Goal: Navigation & Orientation: Find specific page/section

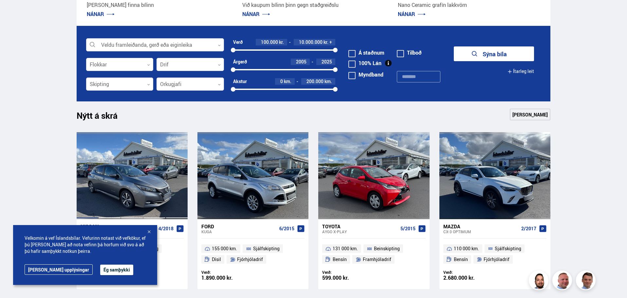
scroll to position [196, 0]
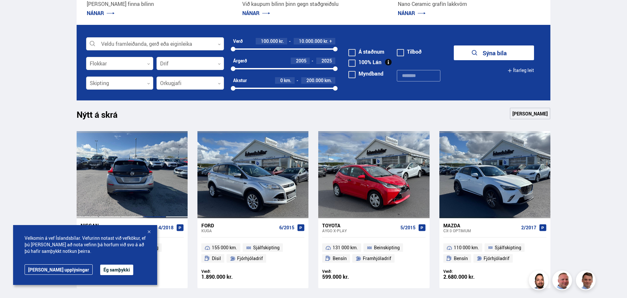
click at [147, 152] on div at bounding box center [154, 174] width 22 height 87
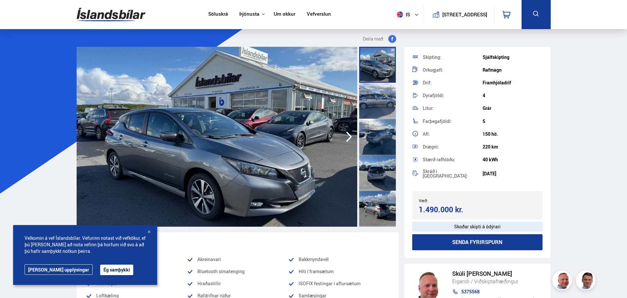
click at [288, 12] on link "Um okkur" at bounding box center [285, 14] width 22 height 7
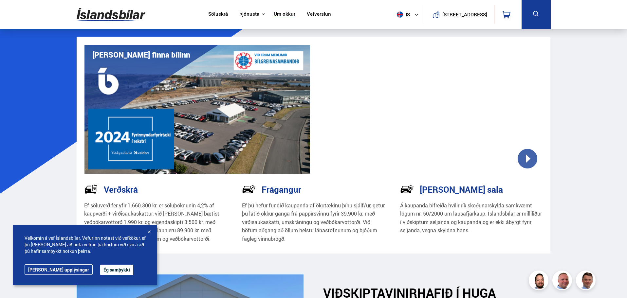
click at [316, 12] on link "Vefverslun" at bounding box center [319, 14] width 24 height 7
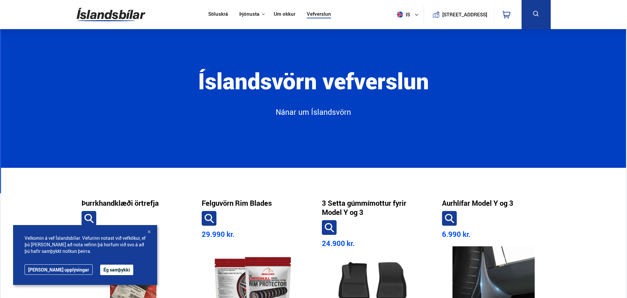
click at [217, 9] on nav "Söluskrá Þjónusta Íslandsbílar Kaupumbila.is Íslandsvörn Leiðbeiningar Um okkur…" at bounding box center [269, 14] width 135 height 29
click at [220, 16] on link "Söluskrá" at bounding box center [218, 14] width 20 height 7
